Goal: Obtain resource: Download file/media

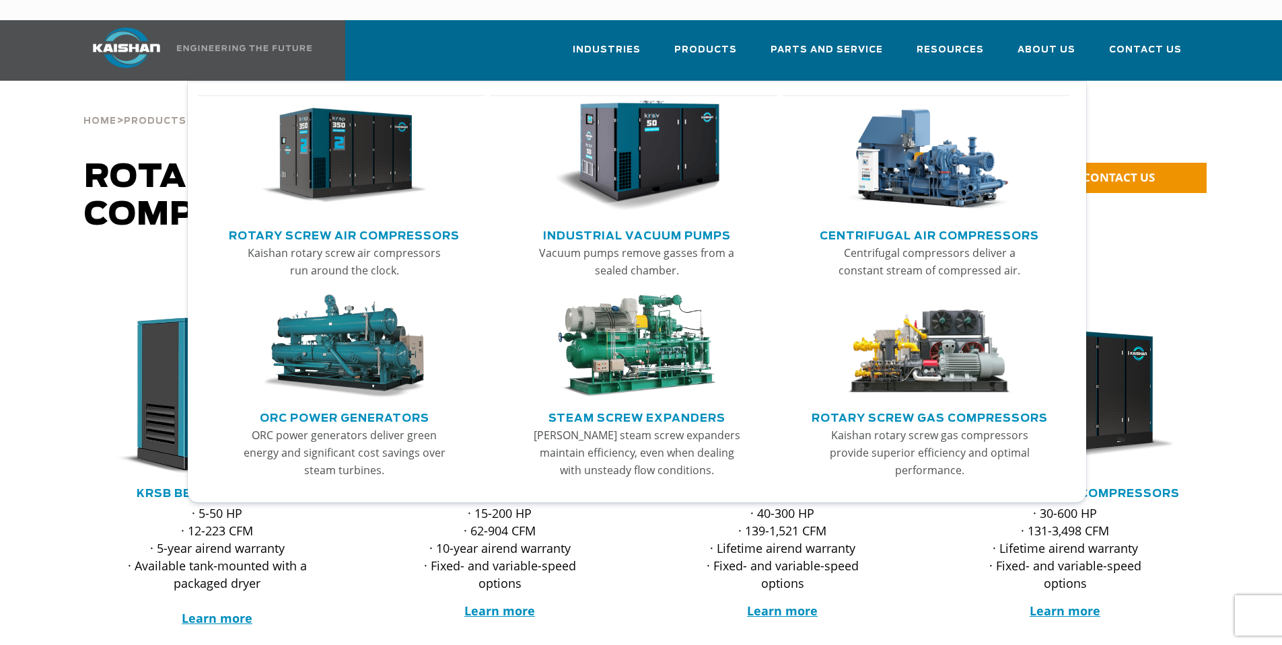
click at [355, 224] on link "Rotary Screw Air Compressors" at bounding box center [344, 234] width 231 height 20
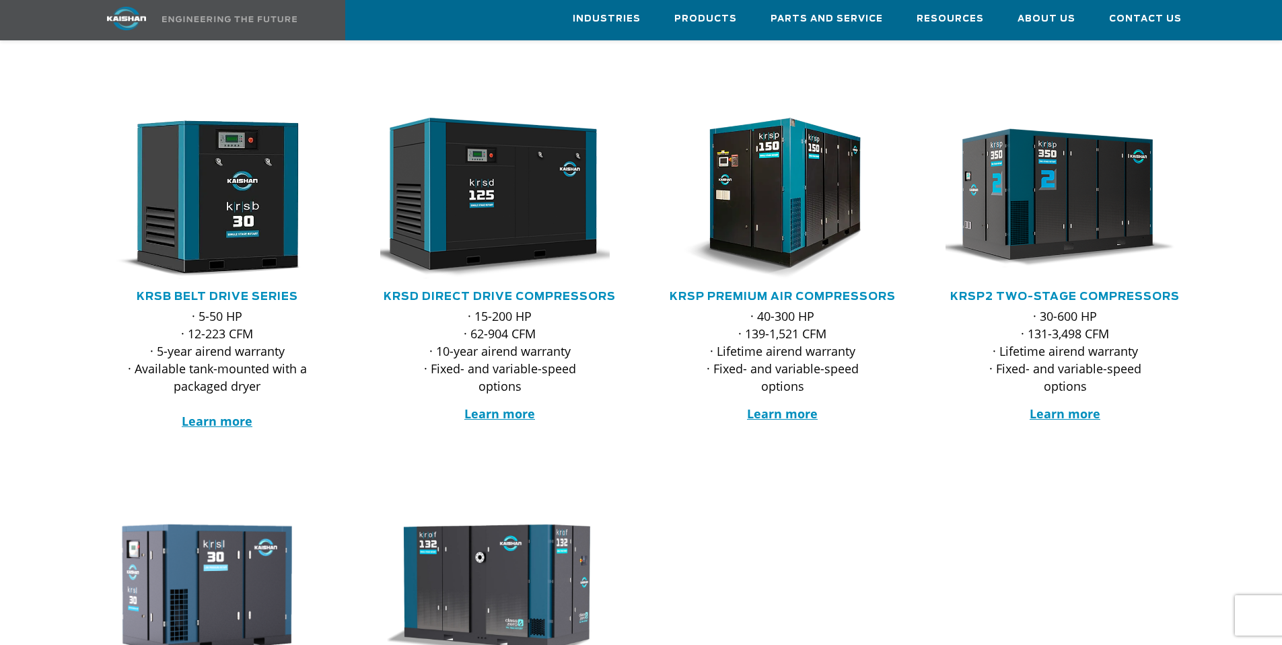
scroll to position [135, 0]
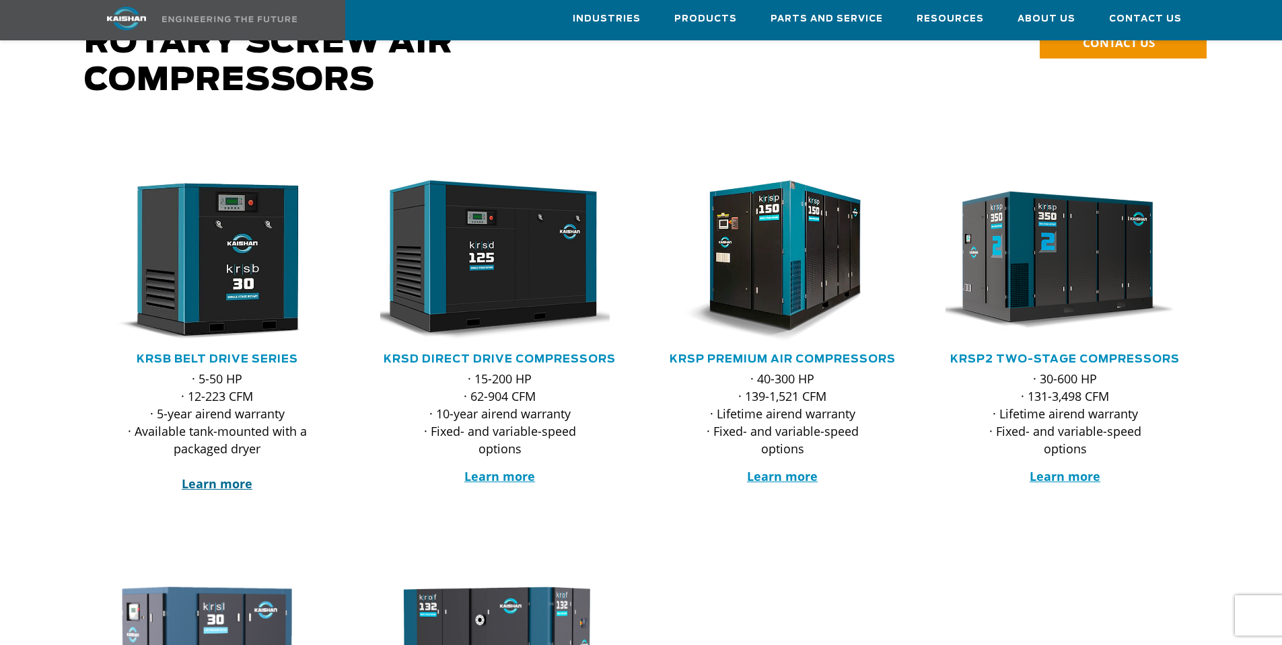
click at [223, 476] on strong "Learn more" at bounding box center [217, 484] width 71 height 16
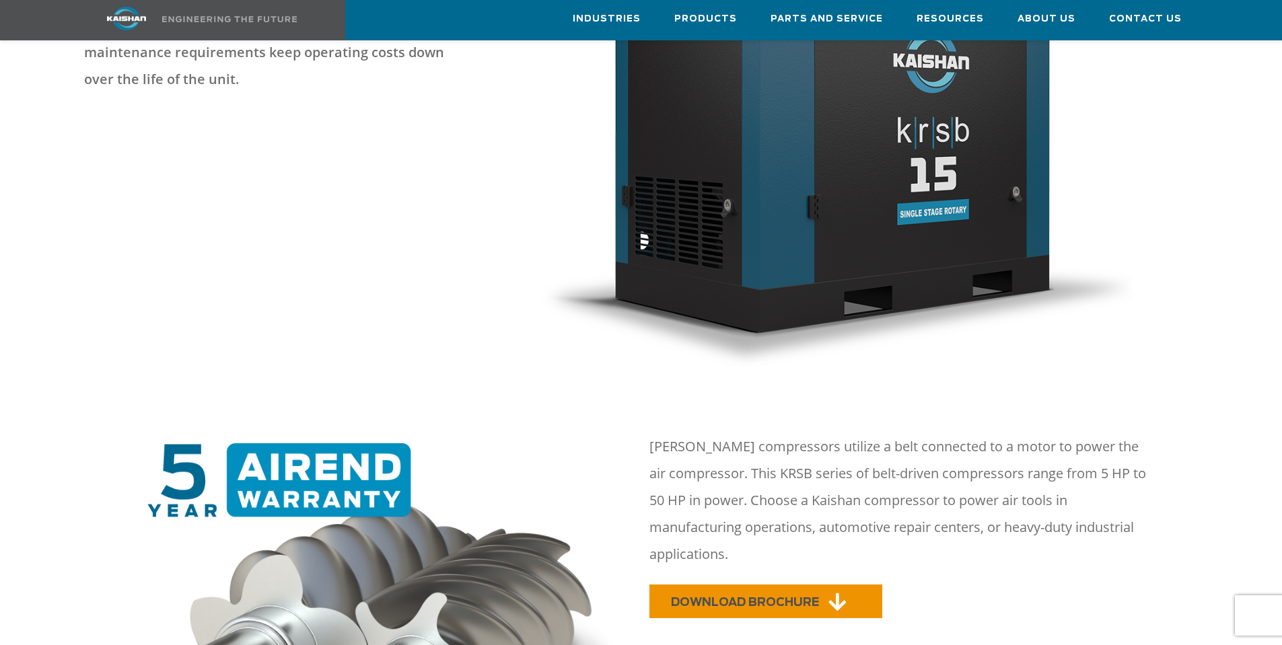
scroll to position [404, 0]
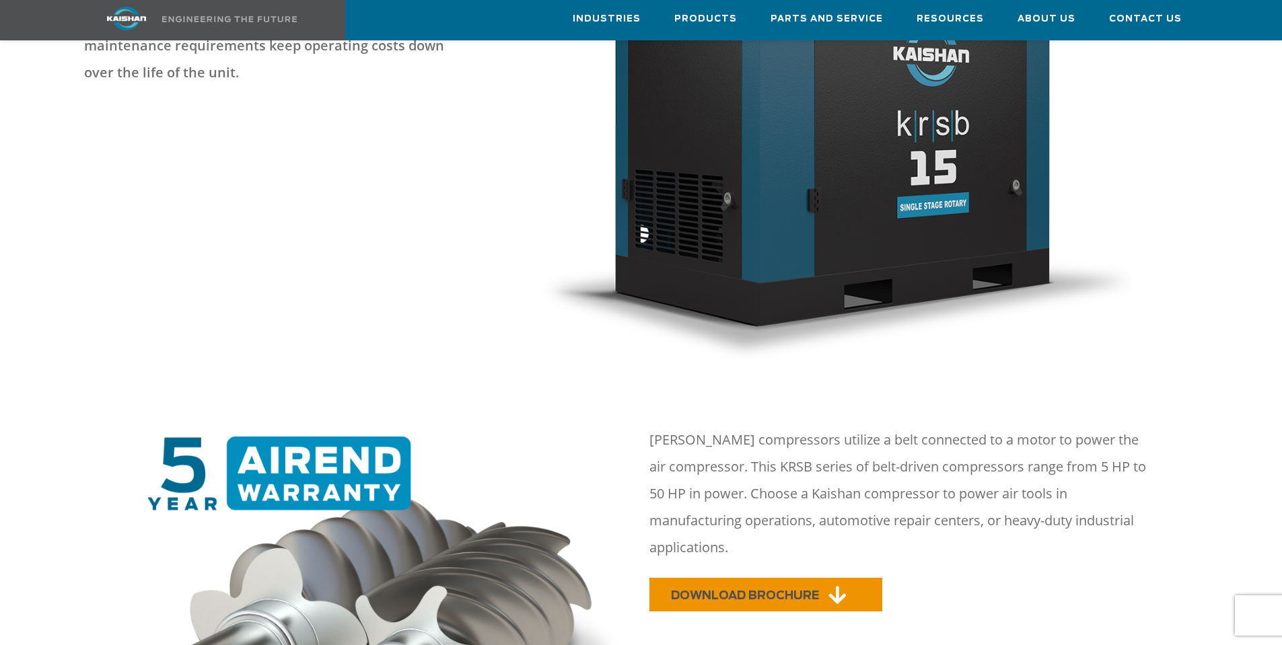
click at [782, 590] on span "DOWNLOAD BROCHURE" at bounding box center [745, 595] width 148 height 11
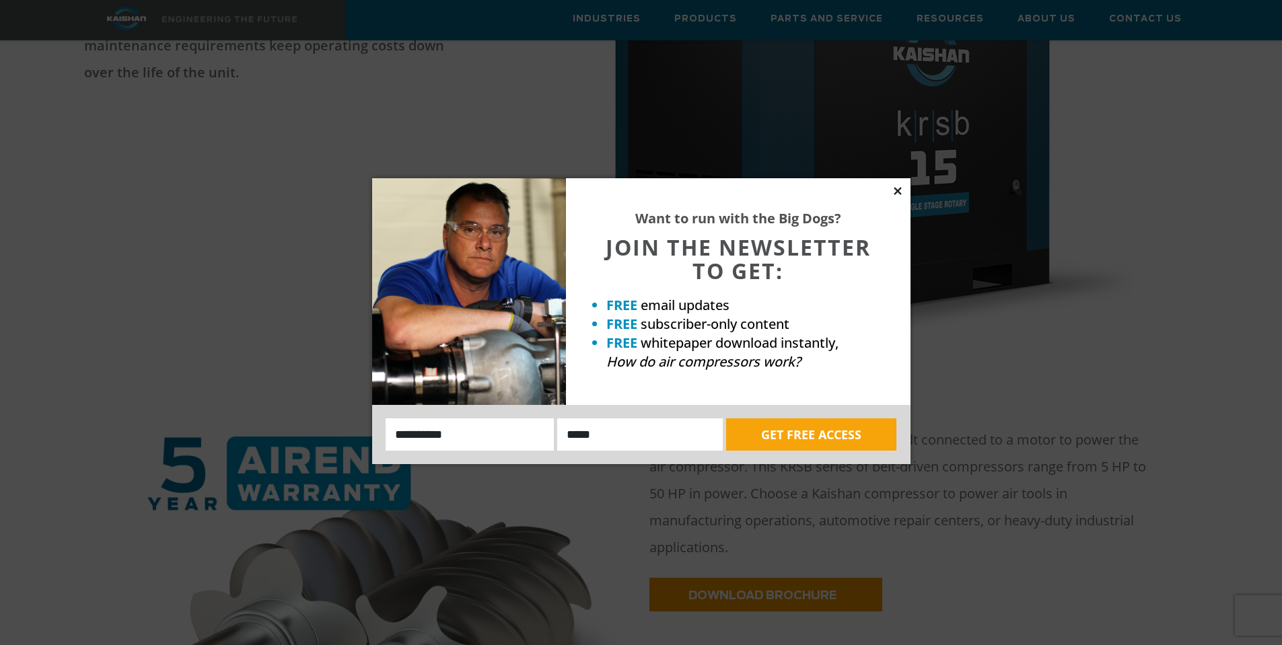
click at [901, 195] on icon at bounding box center [897, 190] width 7 height 7
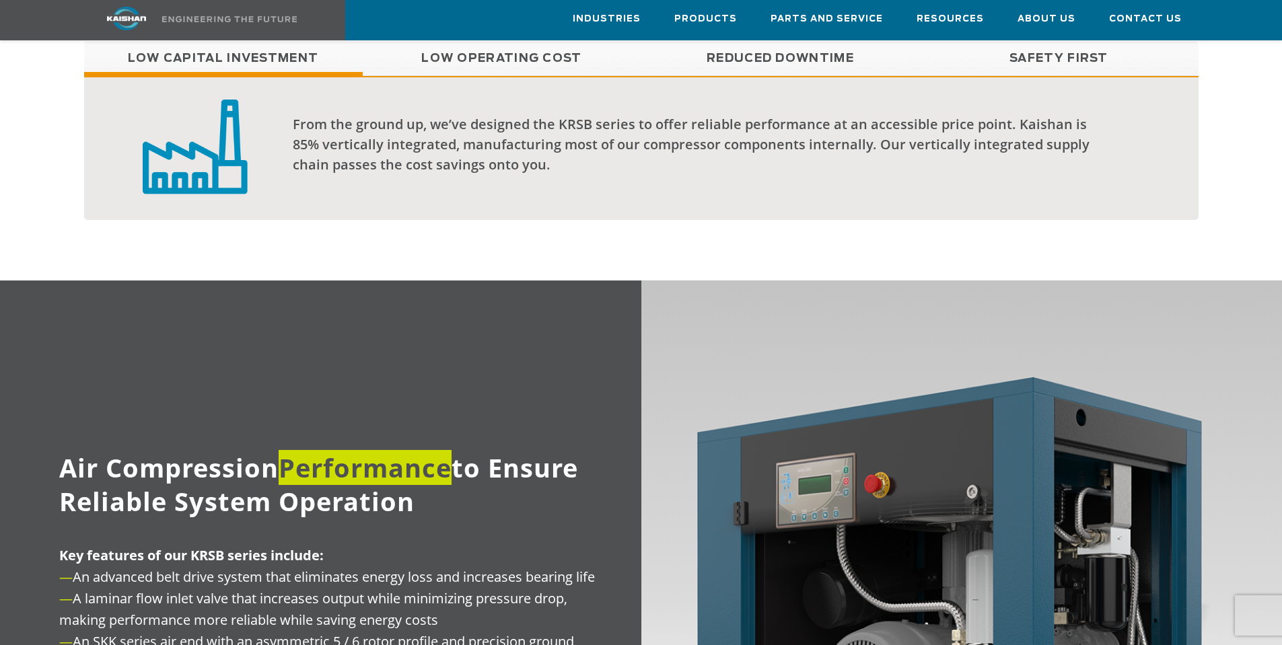
scroll to position [1144, 0]
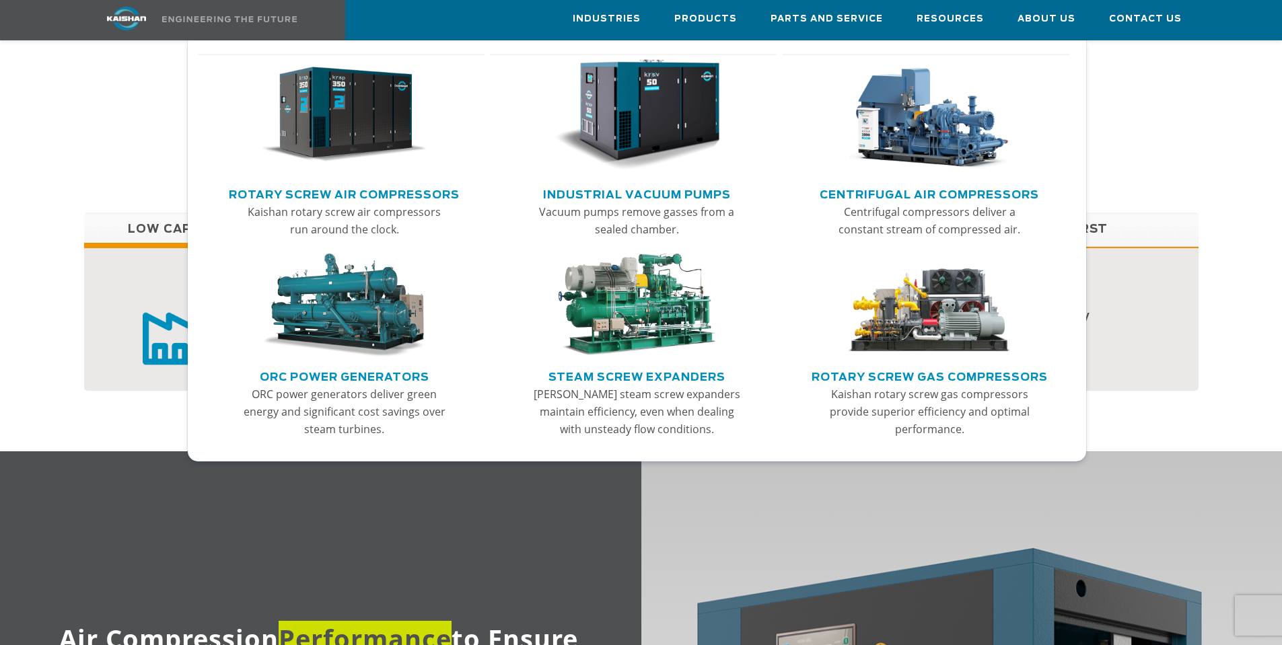
click at [392, 196] on link "Rotary Screw Air Compressors" at bounding box center [344, 193] width 231 height 20
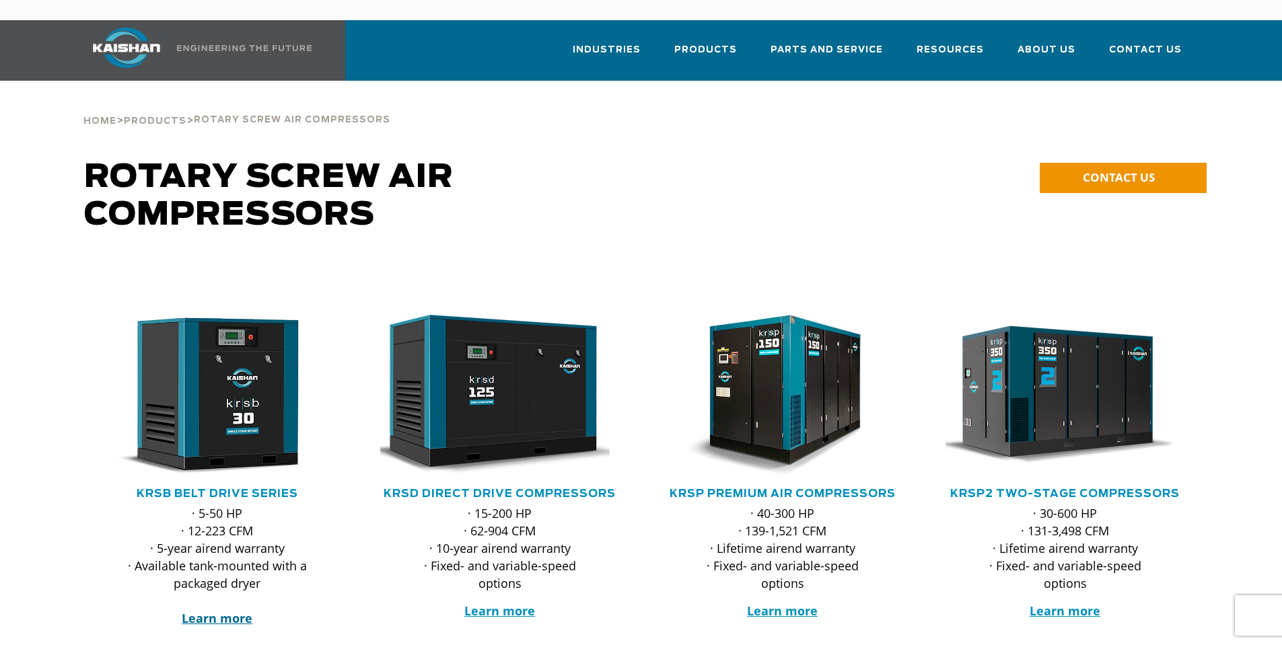
click at [228, 610] on strong "Learn more" at bounding box center [217, 618] width 71 height 16
click at [493, 603] on strong "Learn more" at bounding box center [499, 611] width 71 height 16
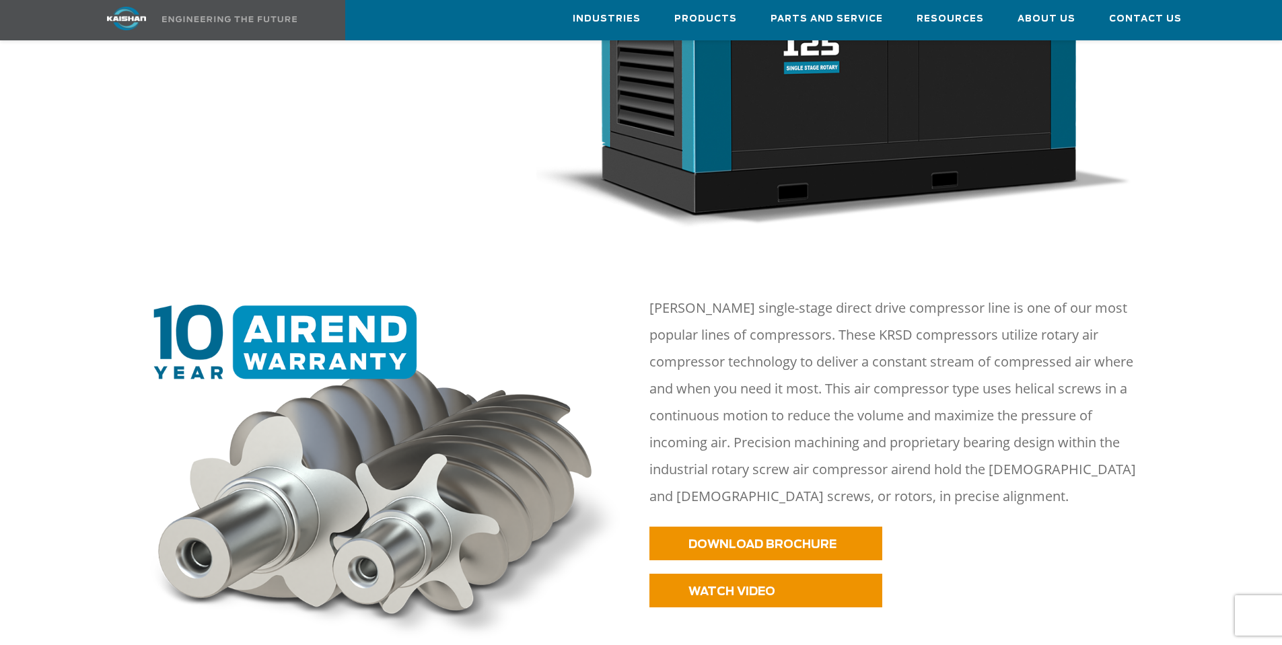
scroll to position [404, 0]
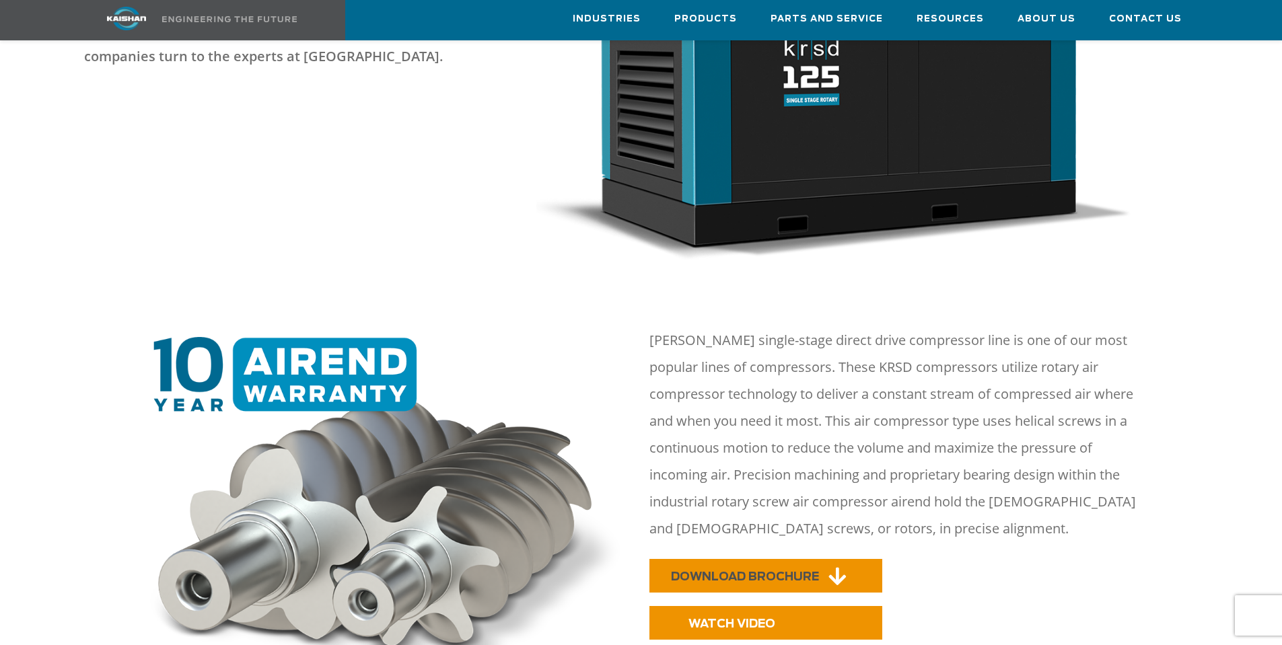
click at [741, 571] on span "DOWNLOAD BROCHURE" at bounding box center [745, 576] width 148 height 11
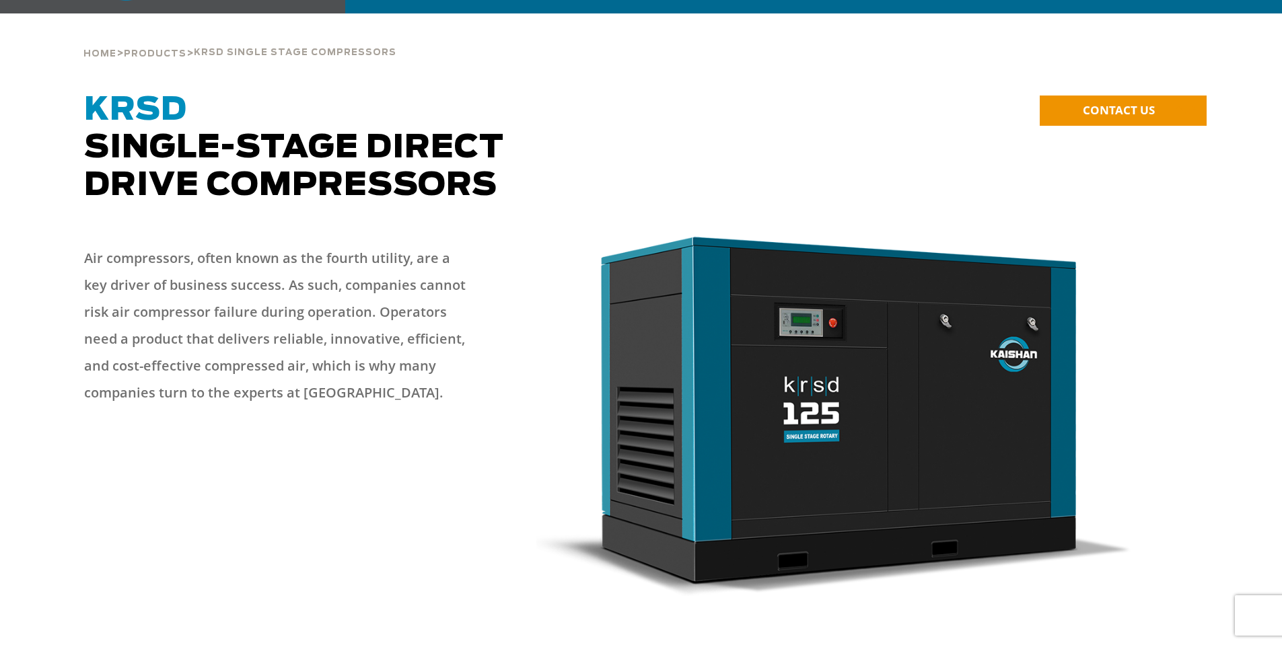
scroll to position [0, 0]
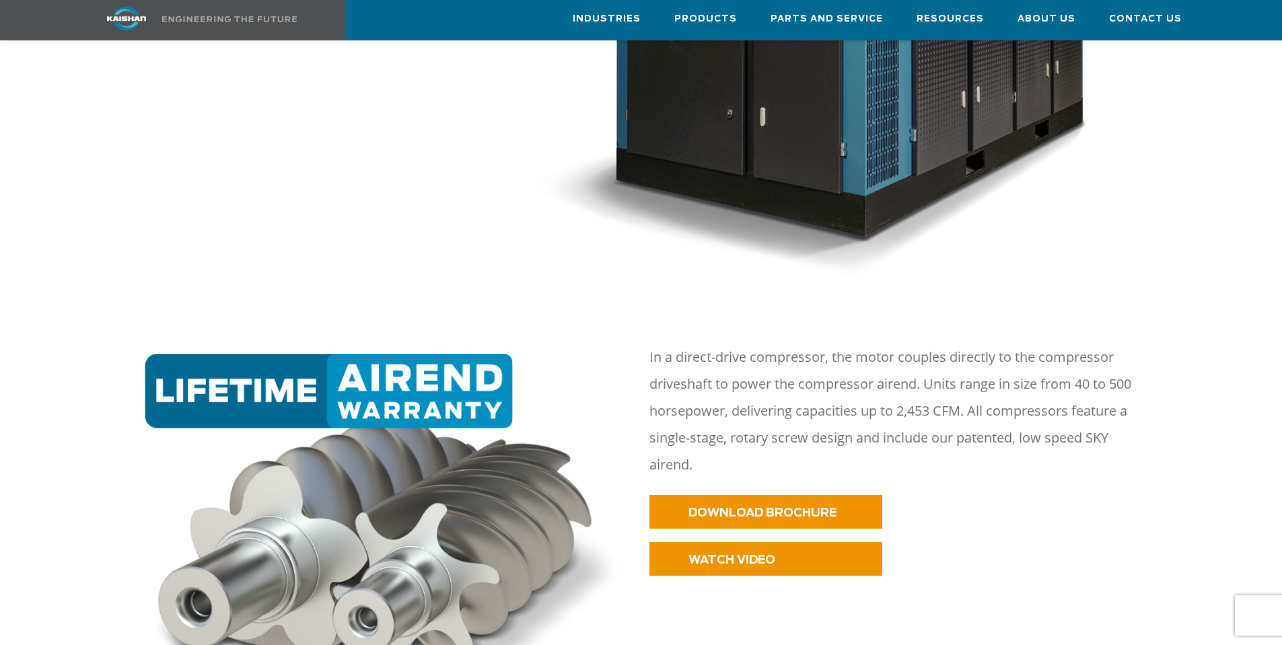
scroll to position [538, 0]
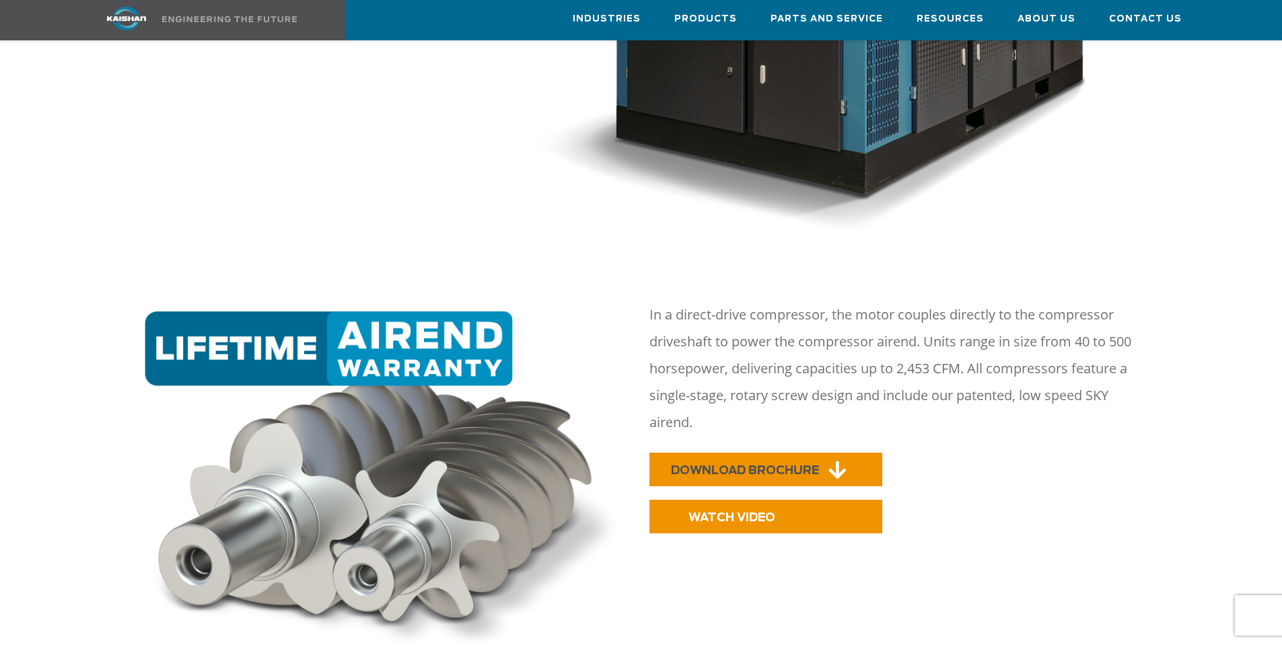
click at [816, 465] on span "DOWNLOAD BROCHURE" at bounding box center [745, 470] width 148 height 11
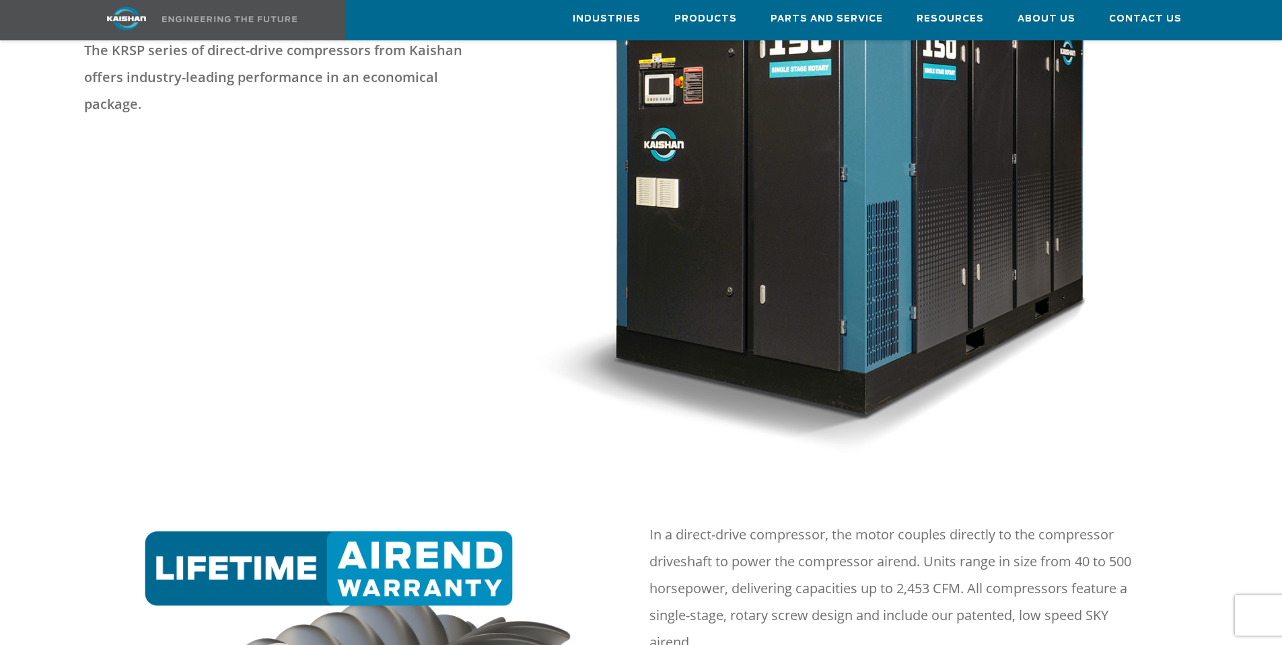
scroll to position [0, 0]
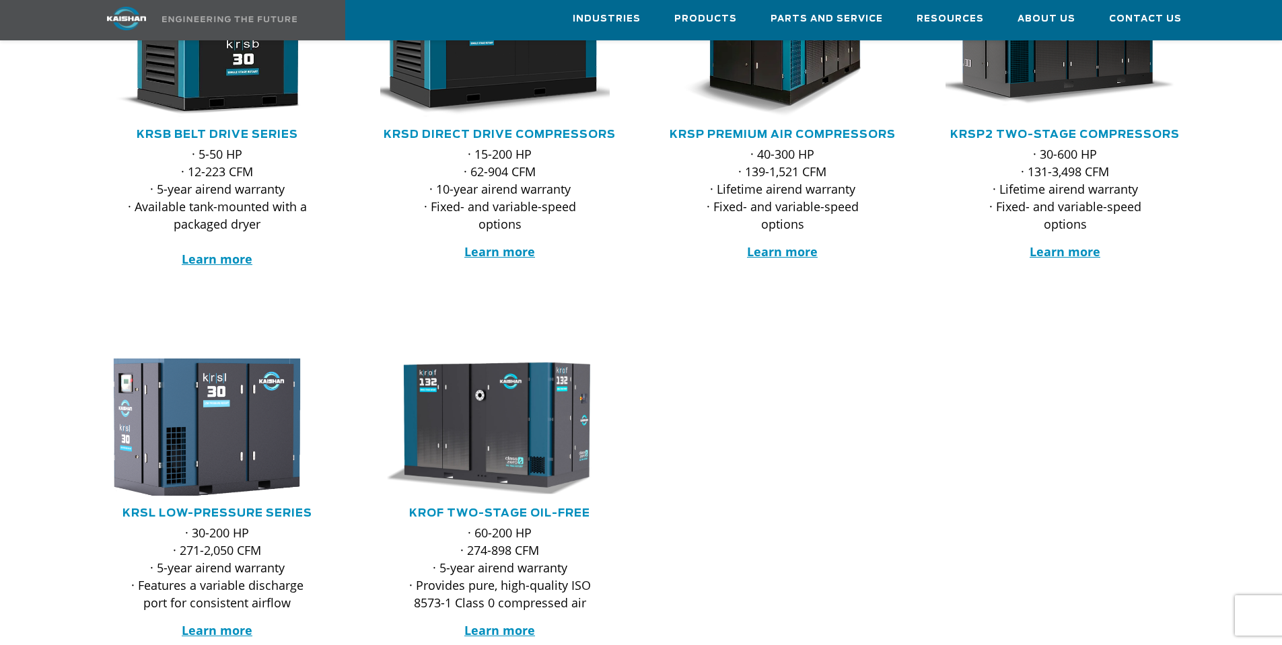
scroll to position [135, 0]
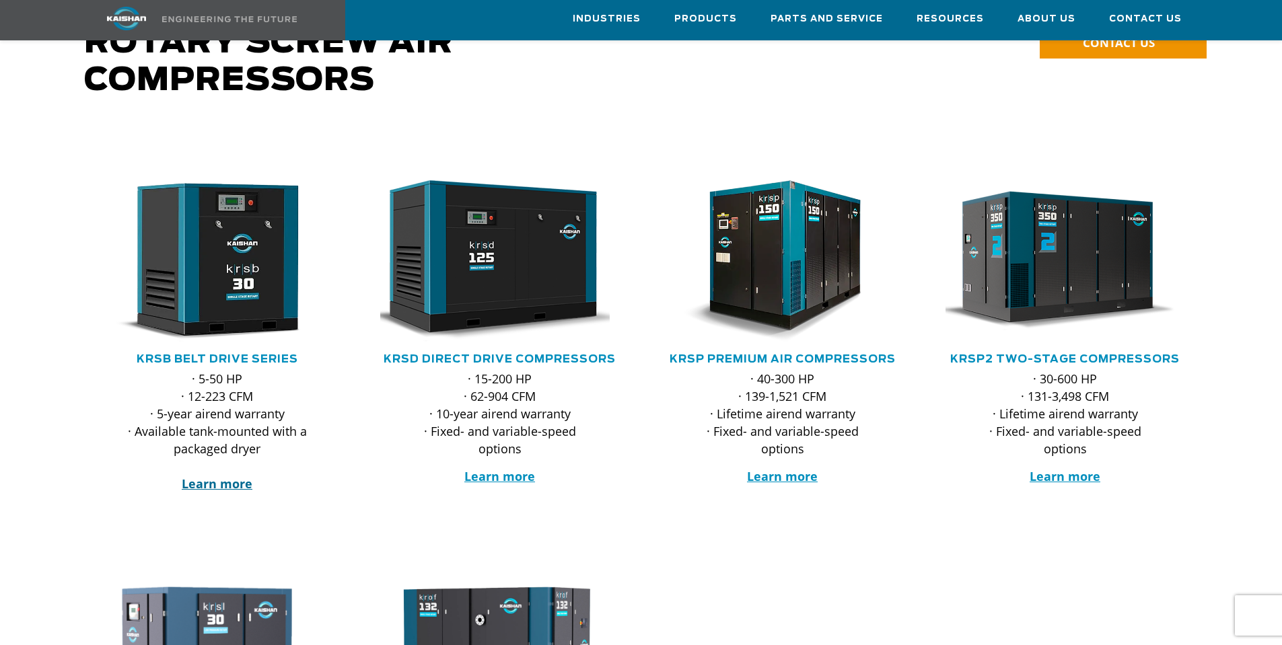
click at [209, 476] on strong "Learn more" at bounding box center [217, 484] width 71 height 16
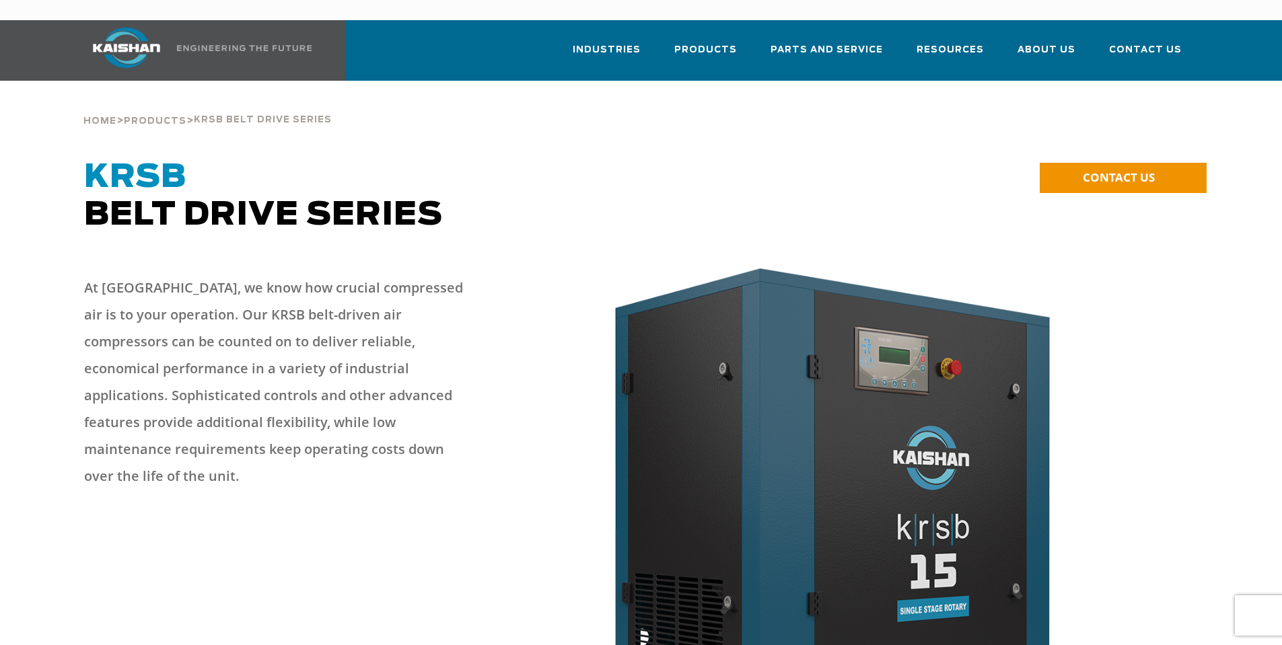
drag, startPoint x: 666, startPoint y: 228, endPoint x: 655, endPoint y: 219, distance: 14.3
click at [662, 225] on div "KRSB Belt Drive Series" at bounding box center [500, 210] width 848 height 102
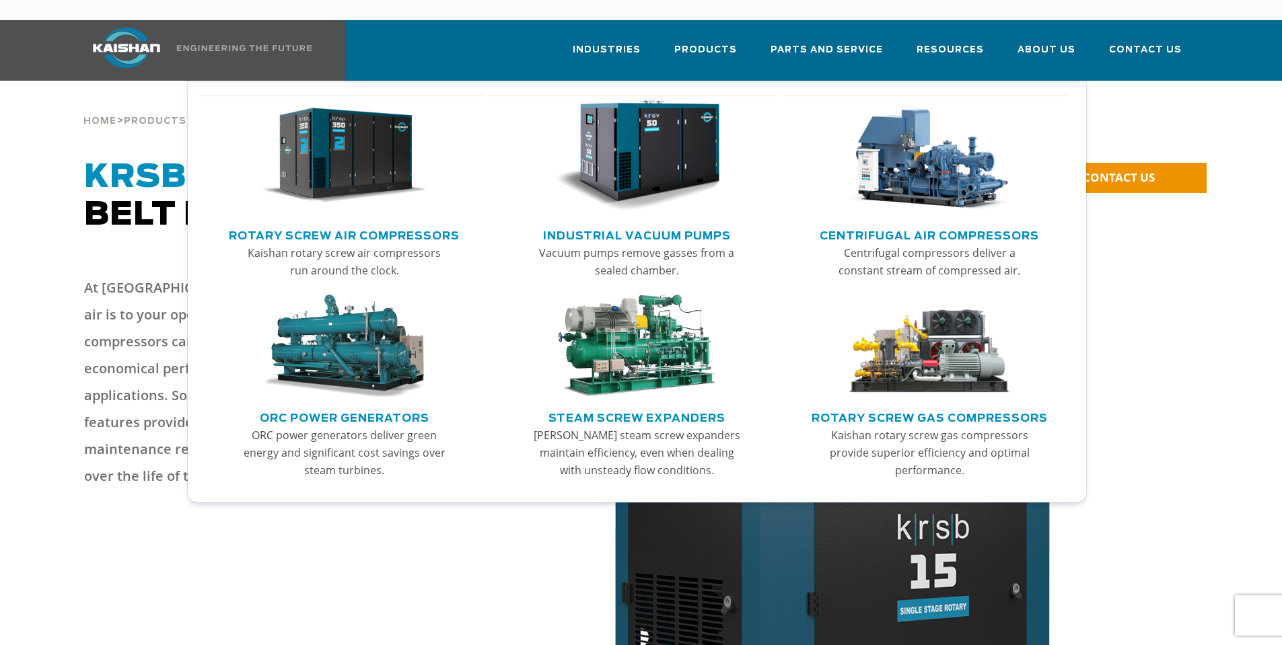
click at [388, 224] on link "Rotary Screw Air Compressors" at bounding box center [344, 234] width 231 height 20
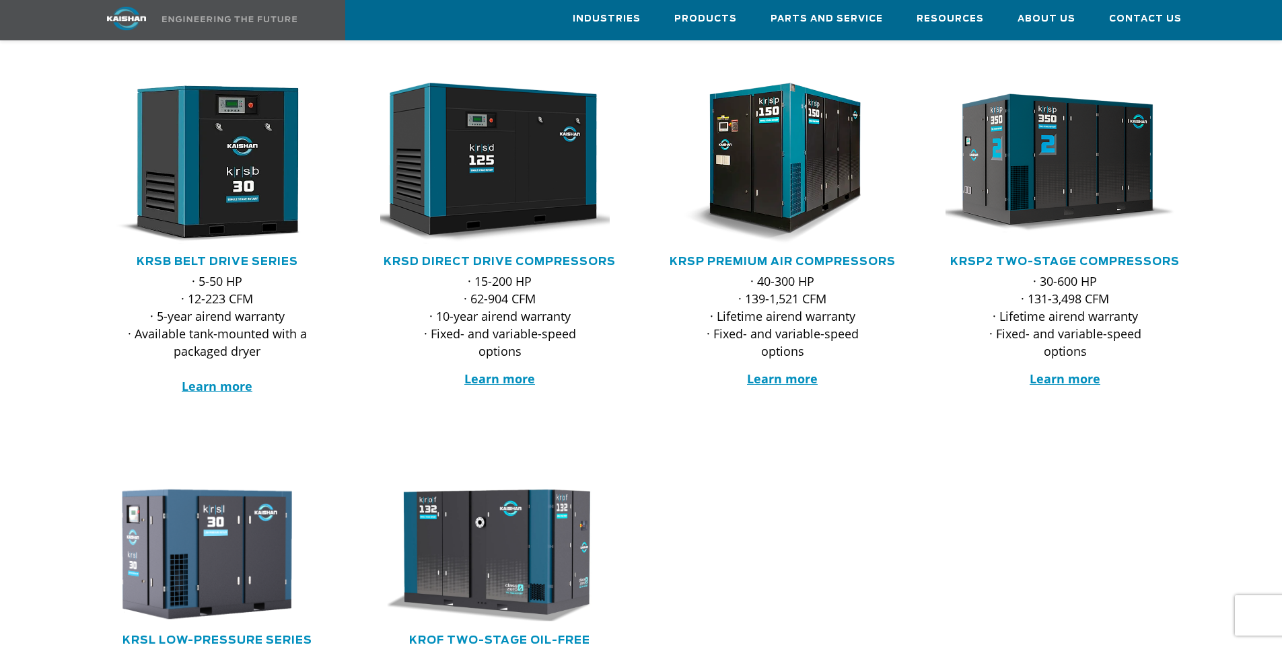
scroll to position [202, 0]
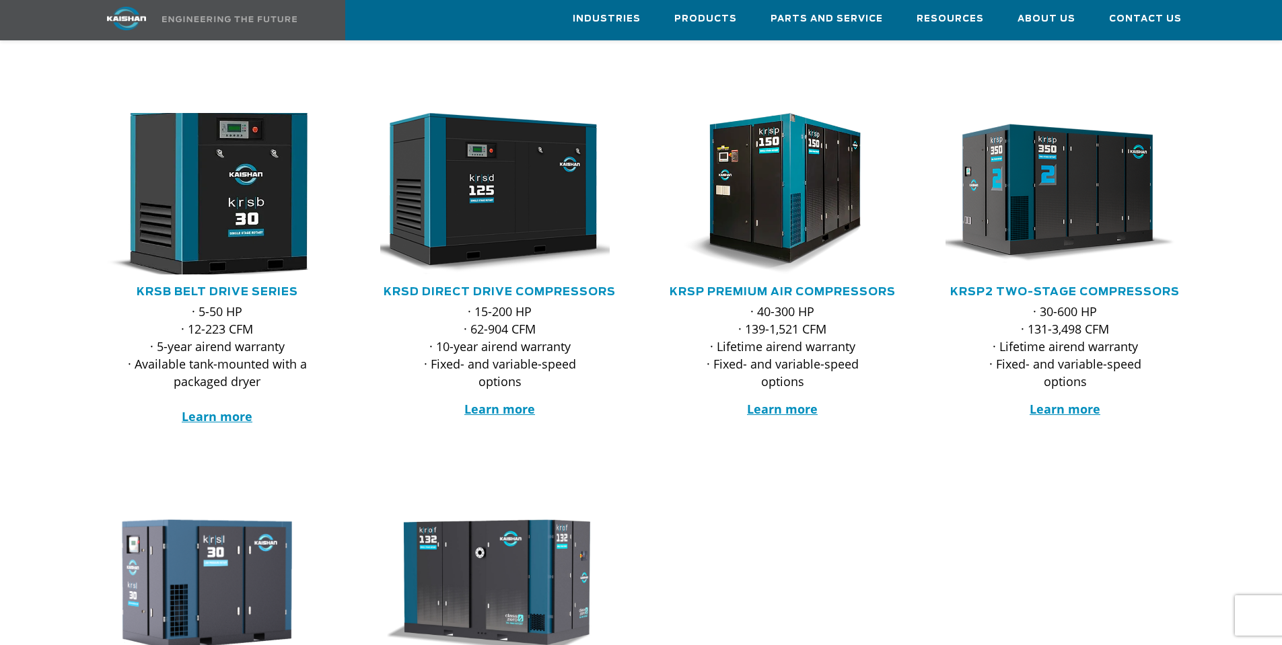
click at [236, 187] on img at bounding box center [207, 194] width 264 height 178
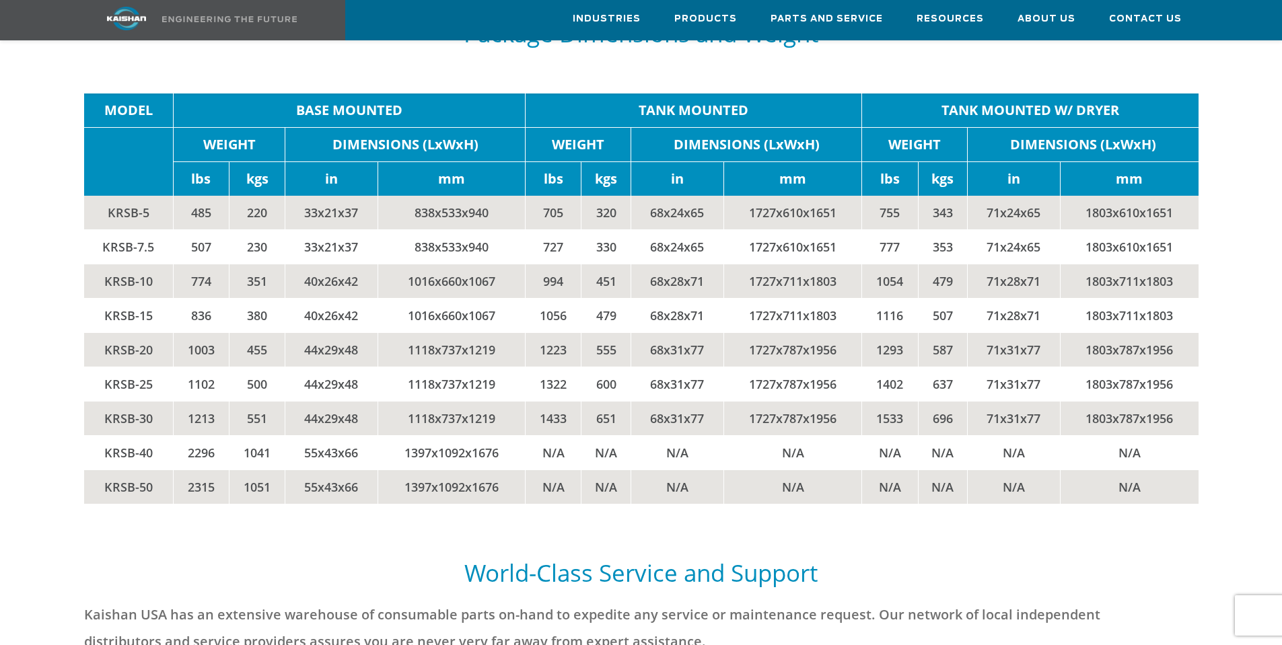
click at [748, 567] on div "World-Class Service and Support Kaishan [GEOGRAPHIC_DATA] has an extensive ware…" at bounding box center [641, 615] width 1131 height 114
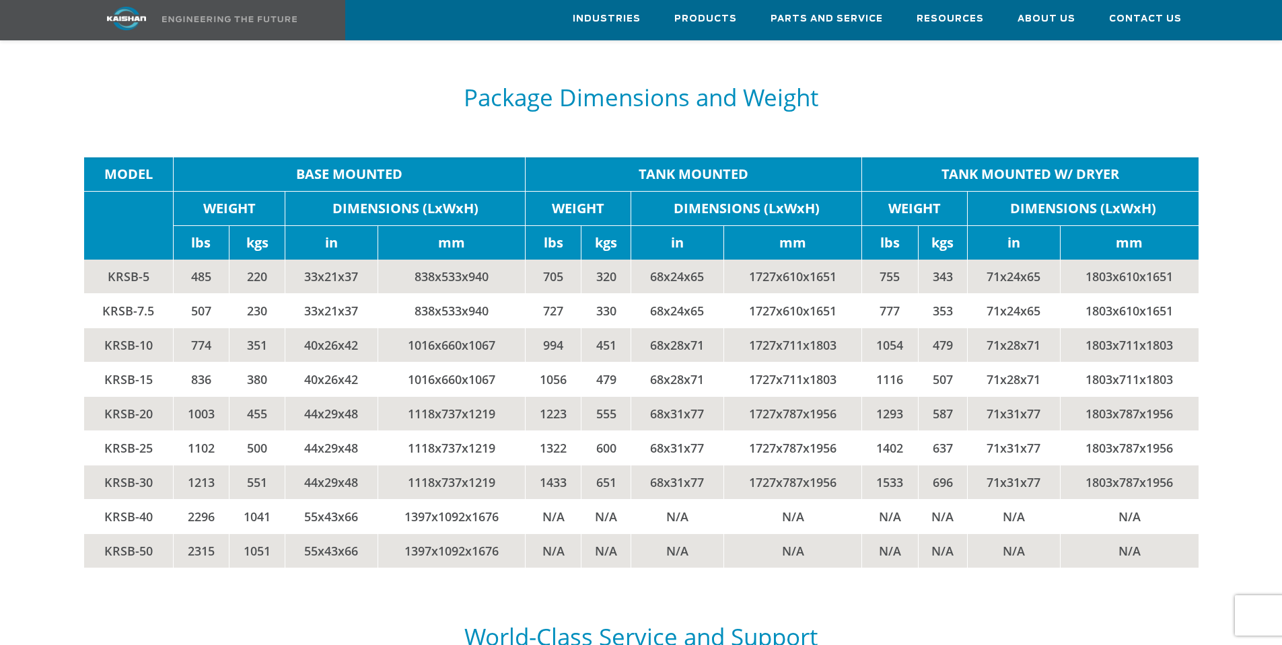
scroll to position [3365, 0]
